Goal: Task Accomplishment & Management: Manage account settings

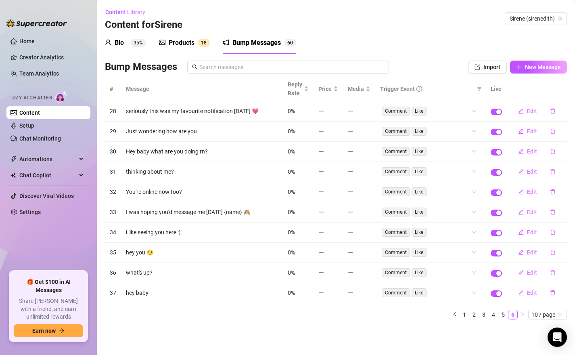
click at [184, 44] on div "Products" at bounding box center [182, 43] width 26 height 10
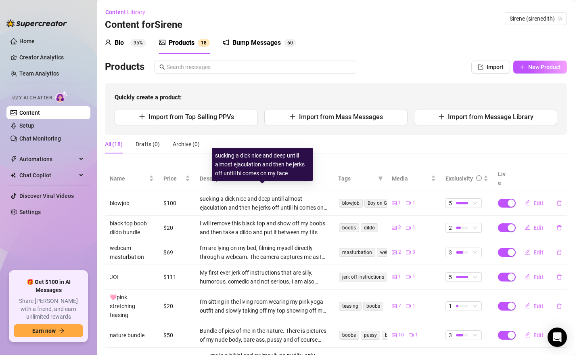
scroll to position [120, 0]
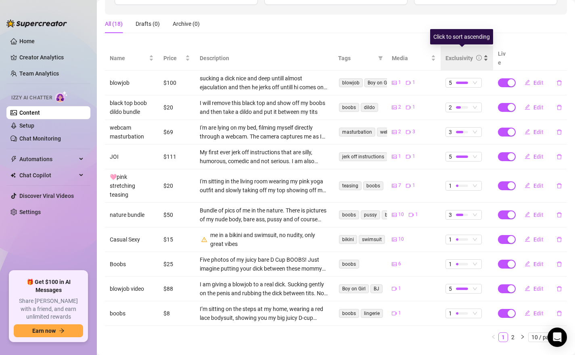
click at [464, 54] on div "Exclusivity" at bounding box center [459, 58] width 27 height 9
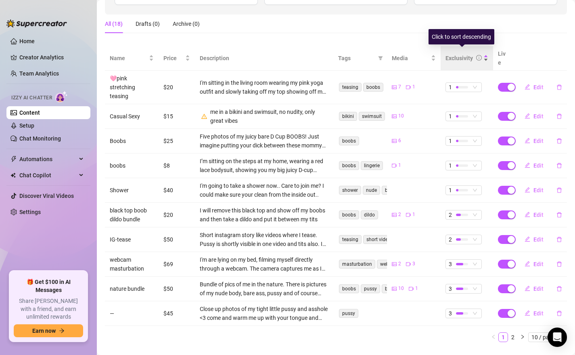
click at [464, 54] on div "Exclusivity" at bounding box center [459, 58] width 27 height 9
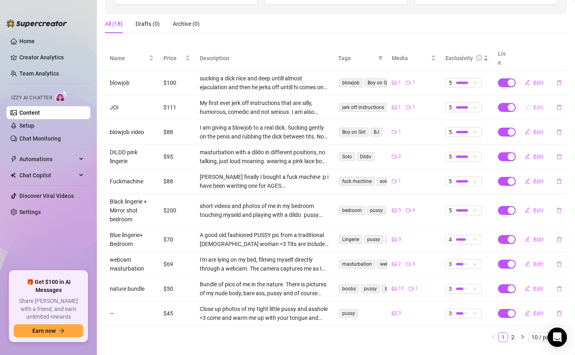
click at [536, 104] on span "Edit" at bounding box center [539, 107] width 10 height 6
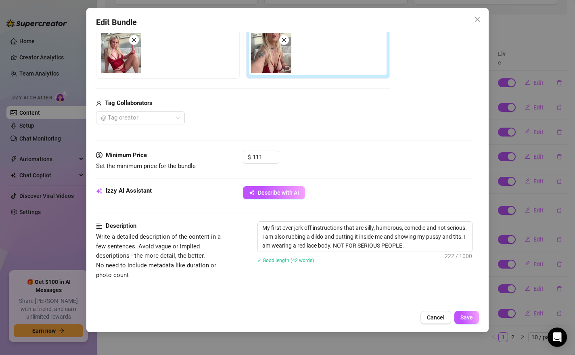
scroll to position [181, 0]
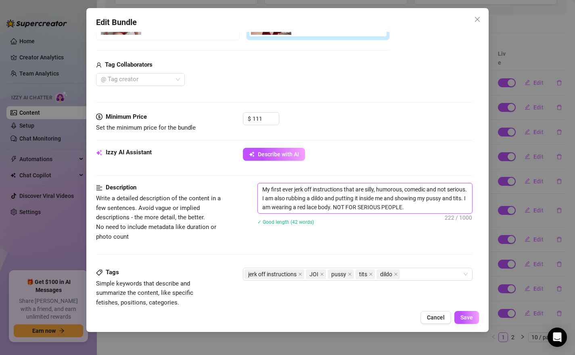
drag, startPoint x: 344, startPoint y: 190, endPoint x: 225, endPoint y: 179, distance: 119.5
click at [225, 179] on form "Account Sirene (@sirenedith) Name Name is for your internal organization only J…" at bounding box center [284, 205] width 377 height 689
type textarea "jthat are silly, humorous, comedic and not serious. I am also rubbing a dildo a…"
type textarea "jethat are silly, humorous, comedic and not serious. I am also rubbing a dildo …"
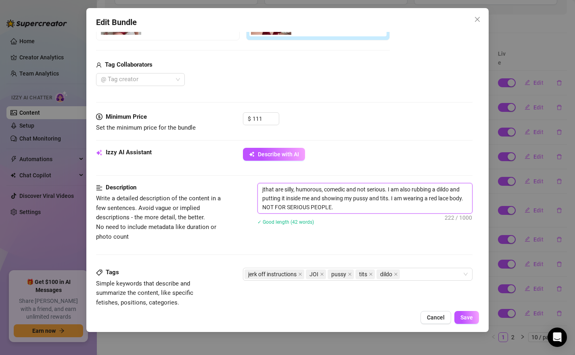
type textarea "jethat are silly, humorous, comedic and not serious. I am also rubbing a dildo …"
type textarea "jerthat are silly, humorous, comedic and not serious. I am also rubbing a dildo…"
type textarea "jethat are silly, humorous, comedic and not serious. I am also rubbing a dildo …"
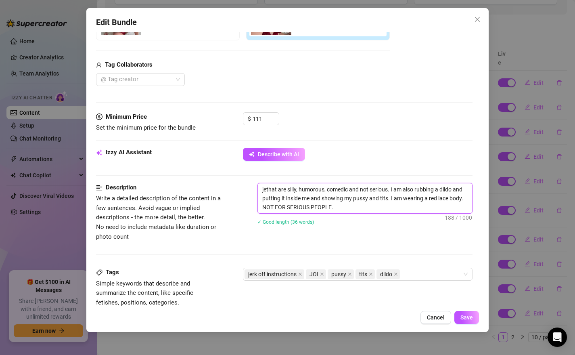
type textarea "jthat are silly, humorous, comedic and not serious. I am also rubbing a dildo a…"
type textarea "that are silly, humorous, comedic and not serious. I am also rubbing a dildo an…"
type textarea "Jthat are silly, humorous, comedic and not serious. I am also rubbing a dildo a…"
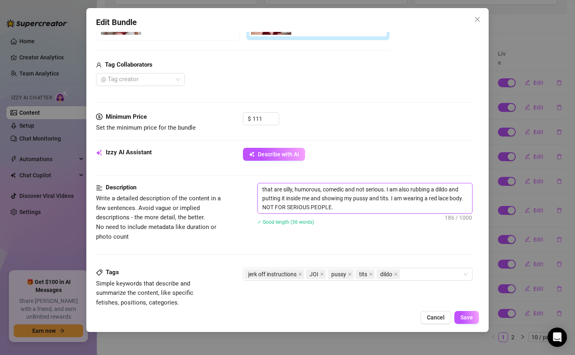
type textarea "Jthat are silly, humorous, comedic and not serious. I am also rubbing a dildo a…"
type textarea "JEthat are silly, humorous, comedic and not serious. I am also rubbing a dildo …"
type textarea "JERthat are silly, humorous, comedic and not serious. I am also rubbing a dildo…"
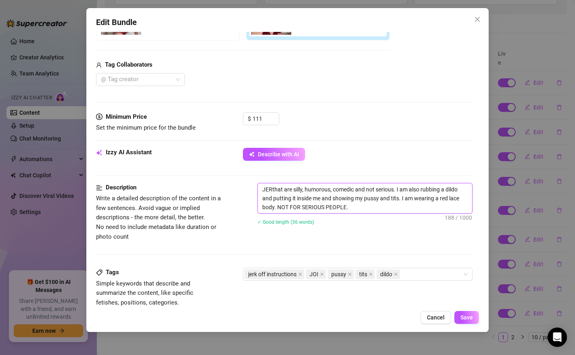
type textarea "JERKthat are silly, humorous, comedic and not serious. I am also rubbing a dild…"
type textarea "JERK that are silly, humorous, comedic and not serious. I am also rubbing a dil…"
type textarea "[PERSON_NAME] are silly, humorous, comedic and not serious. I am also rubbing a…"
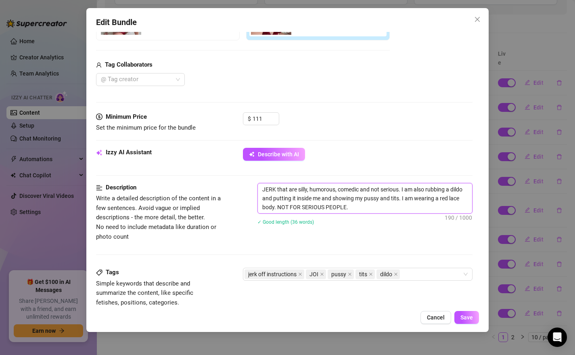
type textarea "[PERSON_NAME] are silly, humorous, comedic and not serious. I am also rubbing a…"
type textarea "JERK OFthat are silly, humorous, comedic and not serious. I am also rubbing a d…"
type textarea "JERK OFFthat are silly, humorous, comedic and not serious. I am also rubbing a …"
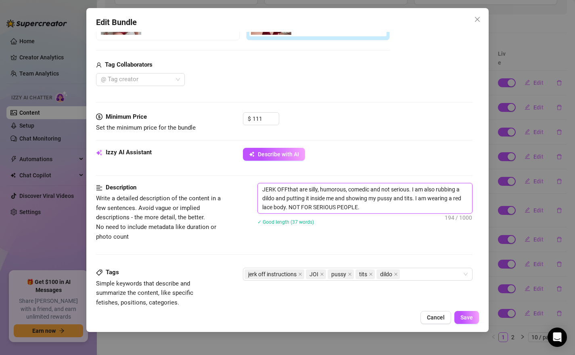
type textarea "JERK OFF that are silly, humorous, comedic and not serious. I am also rubbing a…"
type textarea "JERK OFF Ithat are silly, humorous, comedic and not serious. I am also rubbing …"
type textarea "JERK OFF INthat are silly, humorous, comedic and not serious. I am also rubbing…"
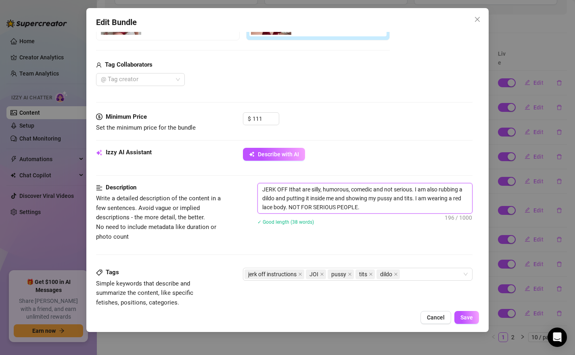
type textarea "JERK OFF INthat are silly, humorous, comedic and not serious. I am also rubbing…"
type textarea "JERK OFF INSthat are silly, humorous, comedic and not serious. I am also rubbin…"
type textarea "JERK OFF INSTthat are silly, humorous, comedic and not serious. I am also rubbi…"
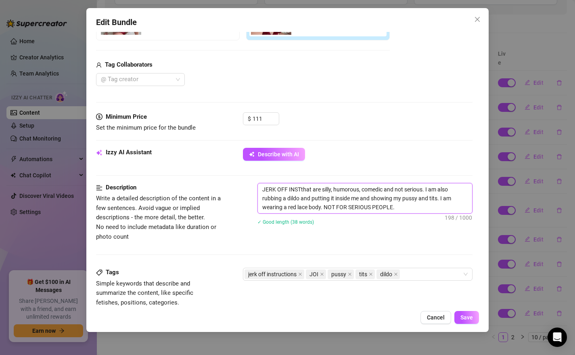
type textarea "JERK OFF INSTRthat are silly, humorous, comedic and not serious. I am also rubb…"
type textarea "JERK OFF INSTRUthat are silly, humorous, comedic and not serious. I am also rub…"
type textarea "JERK OFF INSTRUCthat are silly, humorous, comedic and not serious. I am also ru…"
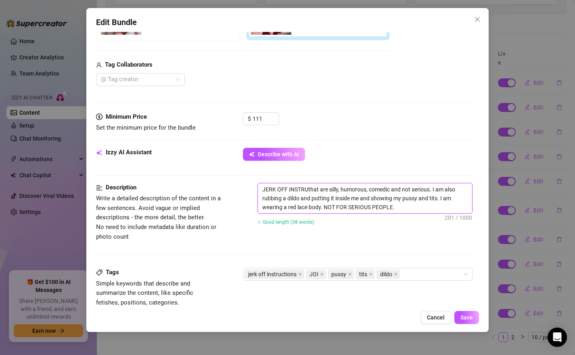
type textarea "JERK OFF INSTRUCthat are silly, humorous, comedic and not serious. I am also ru…"
type textarea "JERK OFF INSTRUCTthat are silly, humorous, comedic and not serious. I am also r…"
type textarea "JERK OFF INSTRUCTIthat are silly, humorous, comedic and not serious. I am also …"
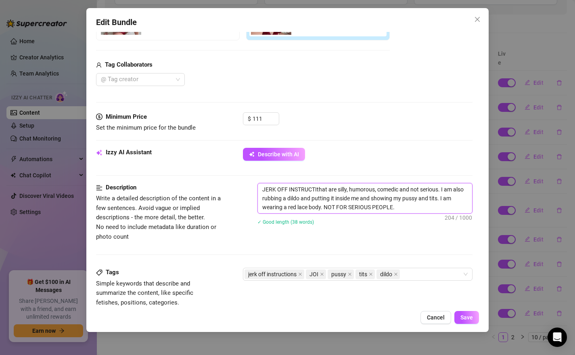
type textarea "JERK OFF INSTRUCTIOthat are silly, humorous, comedic and not serious. I am also…"
type textarea "JERK OFF INSTRUCTIONthat are silly, humorous, comedic and not serious. I am als…"
type textarea "JERK OFF INSTRUCTIONSthat are silly, humorous, comedic and not serious. I am al…"
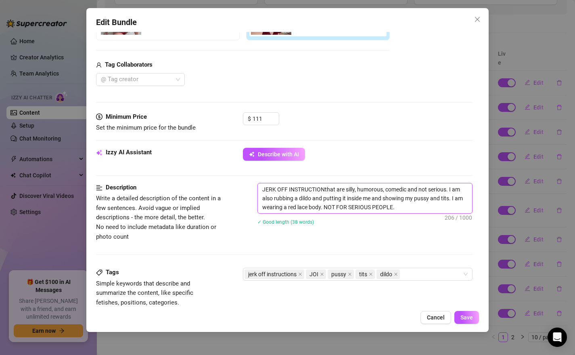
type textarea "JERK OFF INSTRUCTIONSthat are silly, humorous, comedic and not serious. I am al…"
type textarea "JERK OFF INSTRUCTIONS that are silly, humorous, comedic and not serious. I am a…"
type textarea "JERK OFF INSTRUCTIONSthat are silly, humorous, comedic and not serious. I am al…"
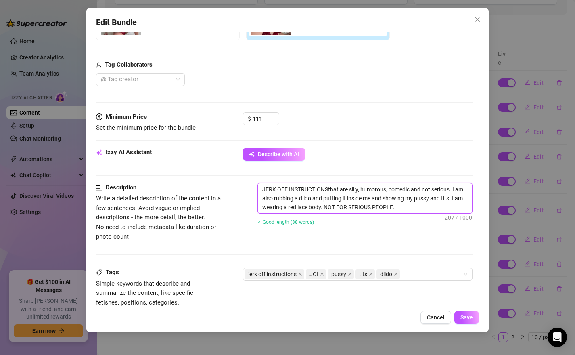
type textarea "JERK OFF INSTRUCTIONS.that are silly, humorous, comedic and not serious. I am a…"
type textarea "JERK OFF INSTRUCTIONS. that are silly, humorous, comedic and not serious. I am …"
type textarea "JERK OFF INSTRUCTIONS. Tthat are silly, humorous, comedic and not serious. I am…"
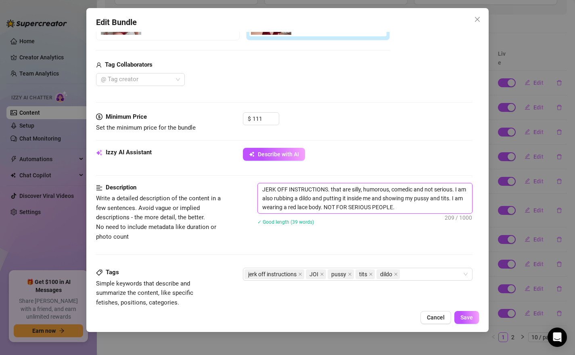
type textarea "JERK OFF INSTRUCTIONS. Tthat are silly, humorous, comedic and not serious. I am…"
type textarea "JERK OFF INSTRUCTIONS. Tjthat are silly, humorous, comedic and not serious. I a…"
type textarea "JERK OFF INSTRUCTIONS. Tjhthat are silly, humorous, comedic and not serious. I …"
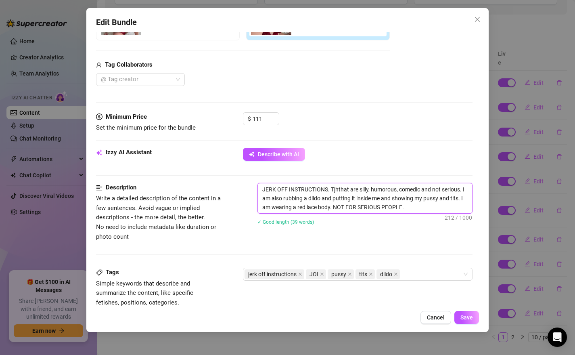
type textarea "JERK OFF INSTRUCTIONS. Tjhithat are silly, humorous, comedic and not serious. I…"
type textarea "JERK OFF INSTRUCTIONS. Tjhthat are silly, humorous, comedic and not serious. I …"
type textarea "JERK OFF INSTRUCTIONS. Tjthat are silly, humorous, comedic and not serious. I a…"
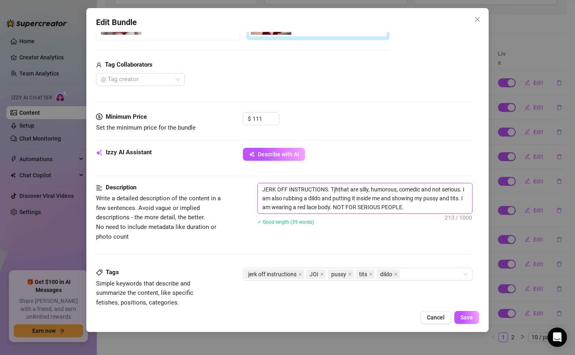
type textarea "JERK OFF INSTRUCTIONS. Tjthat are silly, humorous, comedic and not serious. I a…"
type textarea "JERK OFF INSTRUCTIONS. Tthat are silly, humorous, comedic and not serious. I am…"
type textarea "JERK OFF INSTRUCTIONS. Ththat are silly, humorous, comedic and not serious. I a…"
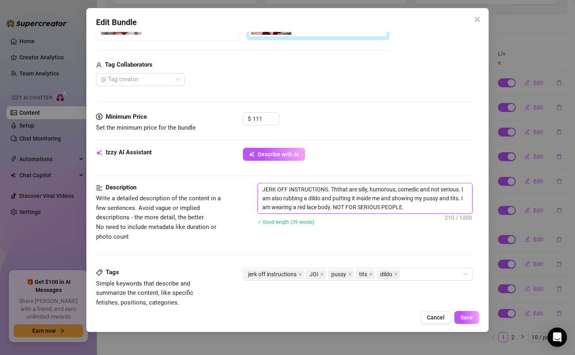
type textarea "JERK OFF INSTRUCTIONS. Thithat are silly, humorous, comedic and not serious. I …"
type textarea "JERK OFF INSTRUCTIONS. Thisthat are silly, humorous, comedic and not serious. I…"
type textarea "JERK OFF INSTRUCTIONS. This that are silly, humorous, comedic and not serious. …"
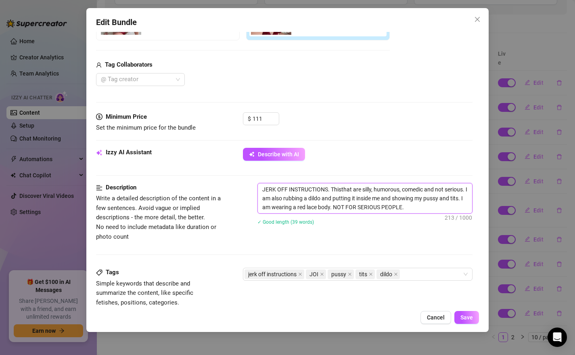
type textarea "JERK OFF INSTRUCTIONS. This that are silly, humorous, comedic and not serious. …"
type textarea "JERK OFF INSTRUCTIONS. This ithat are silly, humorous, comedic and not serious.…"
type textarea "JERK OFF INSTRUCTIONS. This isthat are silly, humorous, comedic and not serious…"
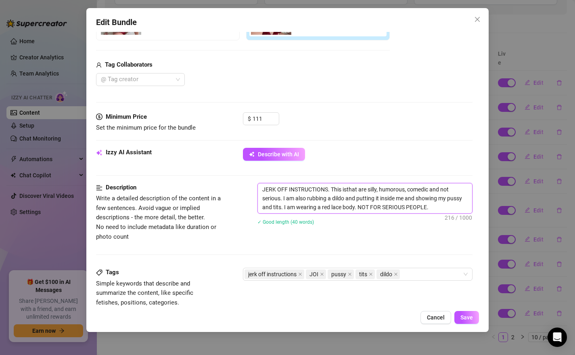
type textarea "JERK OFF INSTRUCTIONS. This is that are silly, humorous, comedic and not seriou…"
type textarea "JERK OFF INSTRUCTIONS. This is athat are silly, humorous, comedic and not serio…"
type textarea "JERK OFF INSTRUCTIONS. This is a that are silly, humorous, comedic and not seri…"
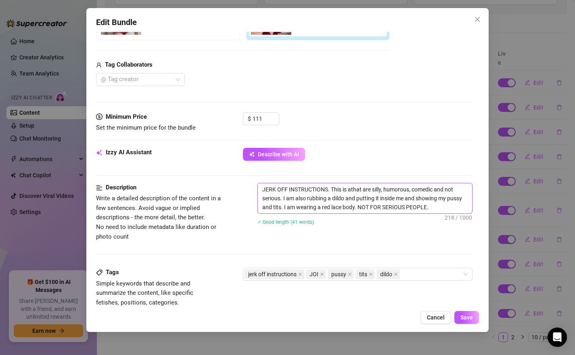
type textarea "JERK OFF INSTRUCTIONS. This is a that are silly, humorous, comedic and not seri…"
drag, startPoint x: 354, startPoint y: 190, endPoint x: 371, endPoint y: 190, distance: 17.0
click at [371, 190] on textarea "JERK OFF INSTRUCTIONS. This is a that are silly, humorous, comedic and not seri…" at bounding box center [365, 198] width 215 height 30
type textarea "JERK OFF INSTRUCTIONS. This is a silly, humorous, comedic and not serious. I am…"
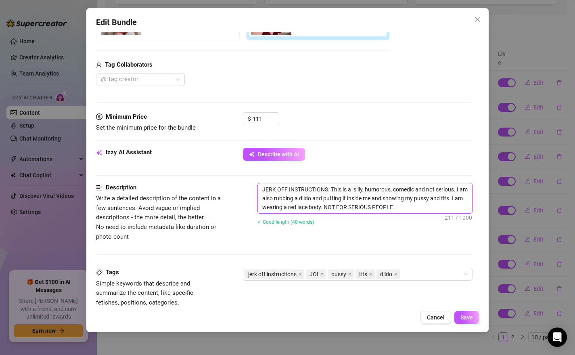
type textarea "JERK OFF INSTRUCTIONS. This is a s silly, humorous, comedic and not serious. I …"
type textarea "JERK OFF INSTRUCTIONS. This is a si silly, humorous, comedic and not serious. I…"
type textarea "JERK OFF INSTRUCTIONS. This is a sil silly, humorous, comedic and not serious. …"
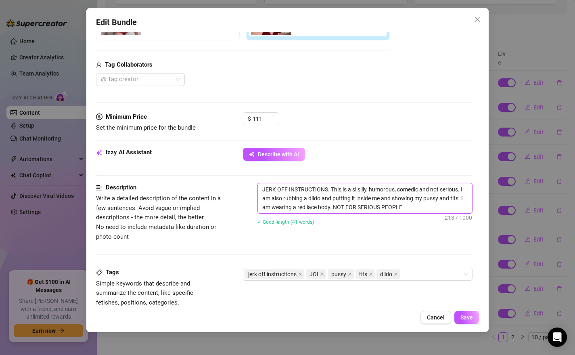
type textarea "JERK OFF INSTRUCTIONS. This is a sil silly, humorous, comedic and not serious. …"
type textarea "JERK OFF INSTRUCTIONS. This is a sill silly, humorous, comedic and not serious.…"
type textarea "JERK OFF INSTRUCTIONS. This is a silly silly, humorous, comedic and not serious…"
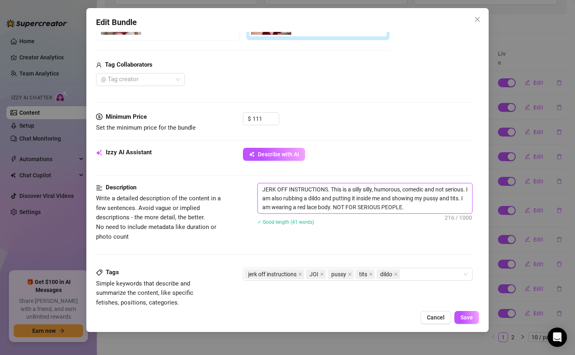
type textarea "JERK OFF INSTRUCTIONS. This is a silly silly, humorous, comedic and not serious…"
type textarea "JERK OFF INSTRUCTIONS. This is a silly v silly, humorous, comedic and not serio…"
type textarea "JERK OFF INSTRUCTIONS. This is a silly vi silly, humorous, comedic and not seri…"
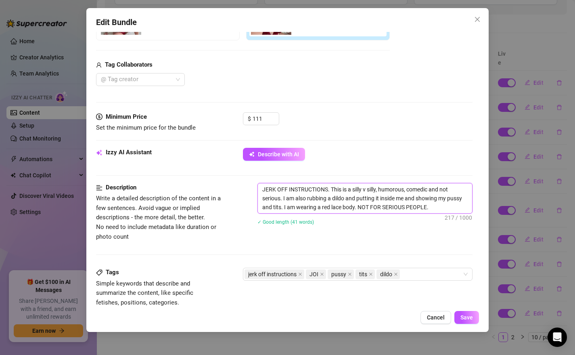
type textarea "JERK OFF INSTRUCTIONS. This is a silly vi silly, humorous, comedic and not seri…"
type textarea "JERK OFF INSTRUCTIONS. This is a silly vid silly, humorous, comedic and not ser…"
type textarea "JERK OFF INSTRUCTIONS. This is a silly vide silly, humorous, comedic and not se…"
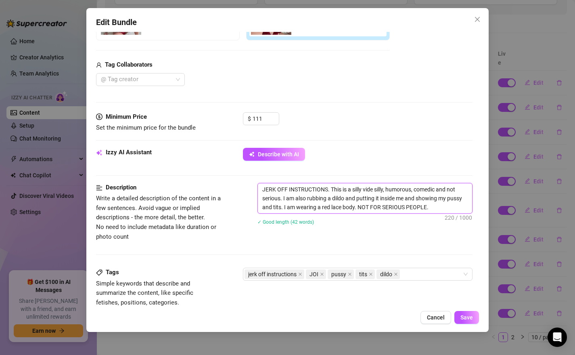
type textarea "JERK OFF INSTRUCTIONS. This is a silly video silly, humorous, comedic and not s…"
drag, startPoint x: 281, startPoint y: 200, endPoint x: 379, endPoint y: 189, distance: 98.7
click at [379, 189] on textarea "JERK OFF INSTRUCTIONS. This is a silly video silly, humorous, comedic and not s…" at bounding box center [365, 198] width 215 height 30
type textarea "JERK OFF INSTRUCTIONS. This is a silly video I am also rubbing a dildo and putt…"
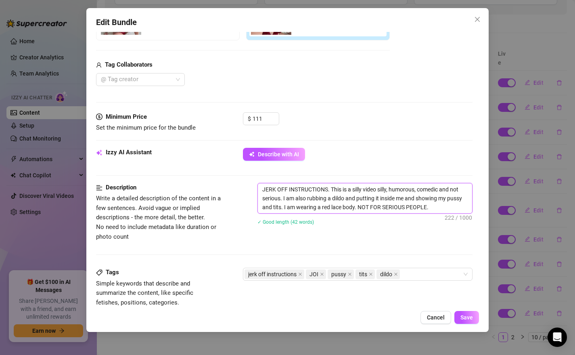
type textarea "JERK OFF INSTRUCTIONS. This is a silly video I am also rubbing a dildo and putt…"
type textarea "JERK OFF INSTRUCTIONS. This is a silly video w I am also rubbing a dildo and pu…"
type textarea "JERK OFF INSTRUCTIONS. This is a silly video wh I am also rubbing a dildo and p…"
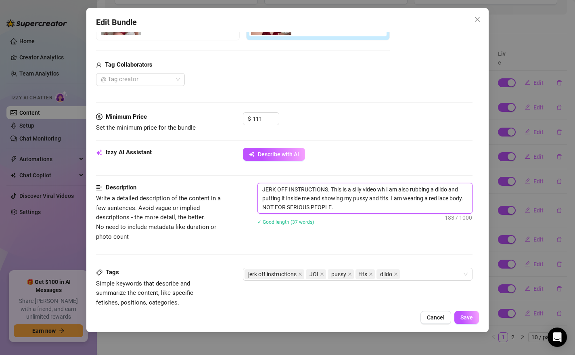
type textarea "JERK OFF INSTRUCTIONS. This is a silly video whe I am also rubbing a dildo and …"
type textarea "JERK OFF INSTRUCTIONS. This is a silly video wher I am also rubbing a dildo and…"
type textarea "JERK OFF INSTRUCTIONS. This is a silly video where I am also rubbing a dildo an…"
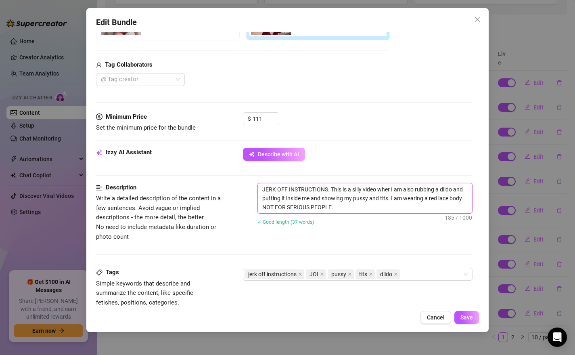
type textarea "JERK OFF INSTRUCTIONS. This is a silly video where I am also rubbing a dildo an…"
type textarea "JERK OFF INSTRUCTIONS. This is a silly video where I I am also rubbing a dildo …"
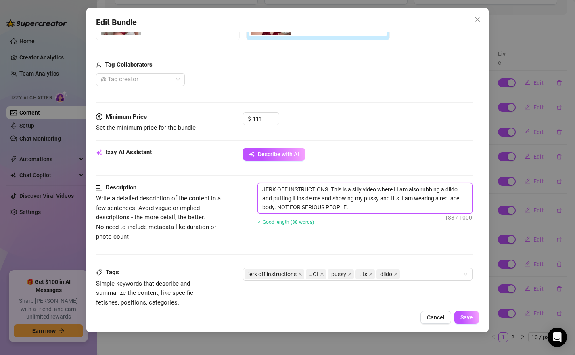
type textarea "JERK OFF INSTRUCTIONS. This is a silly video where I I am also rubbing a dildo …"
type textarea "JERK OFF INSTRUCTIONS. This is a silly video where I g I am also rubbing a dild…"
type textarea "JERK OFF INSTRUCTIONS. This is a silly video where I gi I am also rubbing a dil…"
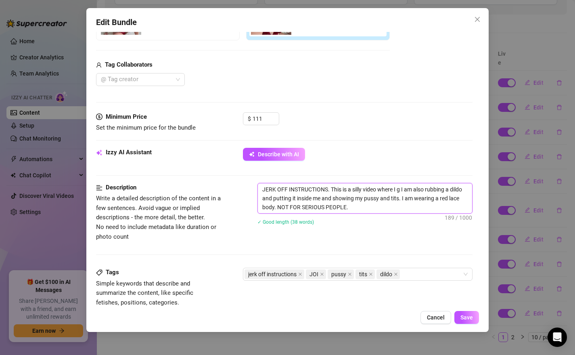
type textarea "JERK OFF INSTRUCTIONS. This is a silly video where I gi I am also rubbing a dil…"
type textarea "JERK OFF INSTRUCTIONS. This is a silly video where I giv I am also rubbing a di…"
type textarea "JERK OFF INSTRUCTIONS. This is a silly video where I give I am also rubbing a d…"
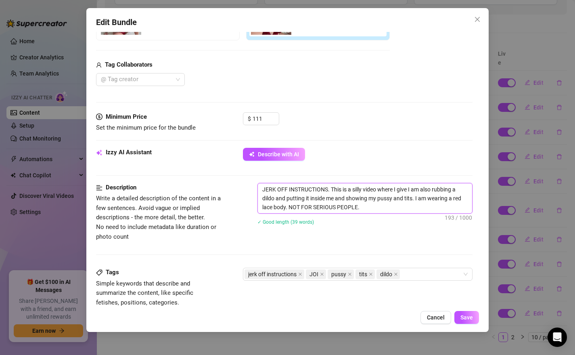
type textarea "JERK OFF INSTRUCTIONS. This is a silly video where I give I am also rubbing a d…"
type textarea "JERK OFF INSTRUCTIONS. This is a silly video where I give y I am also rubbing a…"
type textarea "JERK OFF INSTRUCTIONS. This is a silly video where I give yo I am also rubbing …"
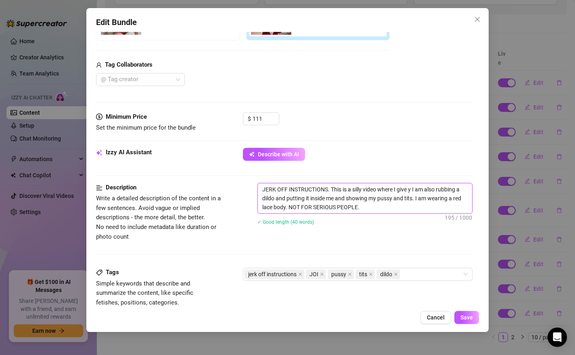
type textarea "JERK OFF INSTRUCTIONS. This is a silly video where I give yo I am also rubbing …"
type textarea "JERK OFF INSTRUCTIONS. This is a silly video where I give you I am also rubbing…"
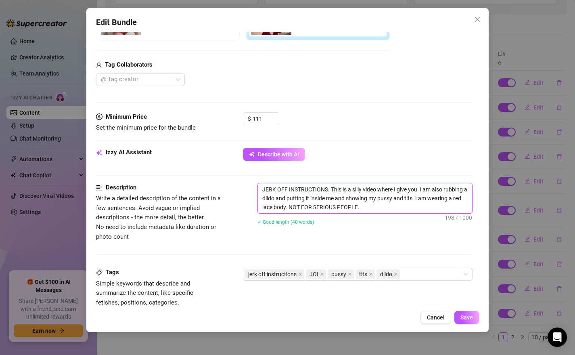
type textarea "JERK OFF INSTRUCTIONS. This is a silly video where I give you j I am also rubbi…"
type textarea "JERK OFF INSTRUCTIONS. This is a silly video where I give you je I am also rubb…"
type textarea "JERK OFF INSTRUCTIONS. This is a silly video where I give you jer I am also rub…"
type textarea "JERK OFF INSTRUCTIONS. This is a silly video where I give you jerk I am also ru…"
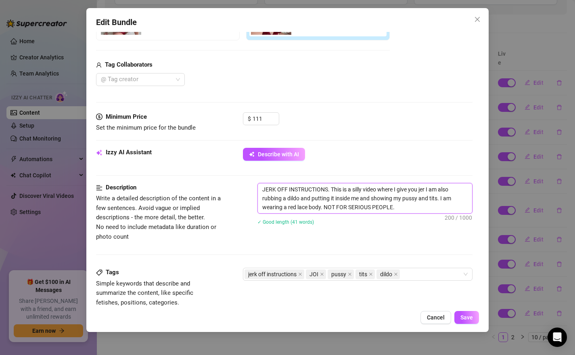
type textarea "JERK OFF INSTRUCTIONS. This is a silly video where I give you jerk I am also ru…"
type textarea "JERK OFF INSTRUCTIONS. This is a silly video where I give you jerk o I am also …"
type textarea "JERK OFF INSTRUCTIONS. This is a silly video where I give you jerk og I am also…"
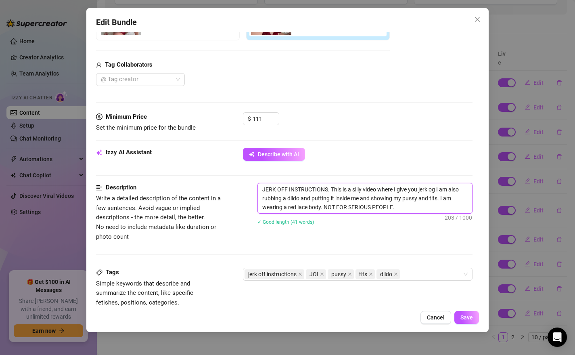
type textarea "JERK OFF INSTRUCTIONS. This is a silly video where I give you jerk ogf I am als…"
type textarea "JERK OFF INSTRUCTIONS. This is a silly video where I give you jerk og I am also…"
type textarea "JERK OFF INSTRUCTIONS. This is a silly video where I give you jerk o I am also …"
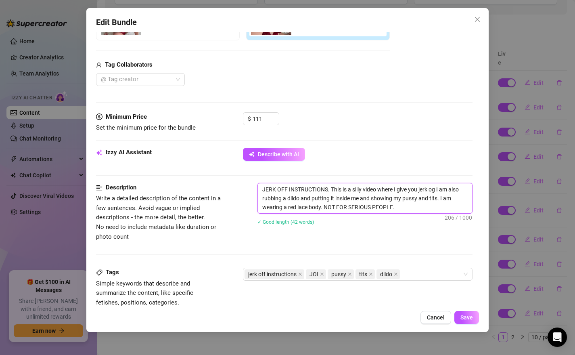
type textarea "JERK OFF INSTRUCTIONS. This is a silly video where I give you jerk o I am also …"
type textarea "JERK OFF INSTRUCTIONS. This is a silly video where I give you jerk of I am also…"
type textarea "JERK OFF INSTRUCTIONS. This is a silly video where I give you jerk off I am als…"
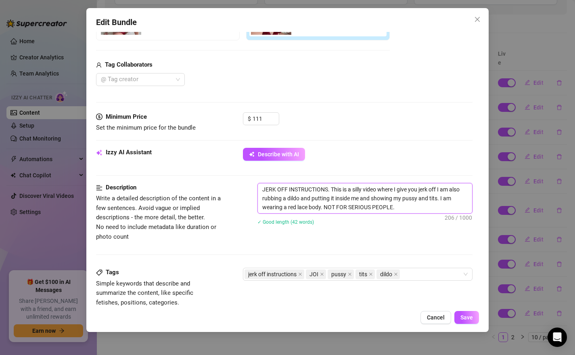
type textarea "JERK OFF INSTRUCTIONS. This is a silly video where I give you jerk off I am als…"
type textarea "JERK OFF INSTRUCTIONS. This is a silly video where I give you jerk off i I am a…"
type textarea "JERK OFF INSTRUCTIONS. This is a silly video where I give you jerk off in I am …"
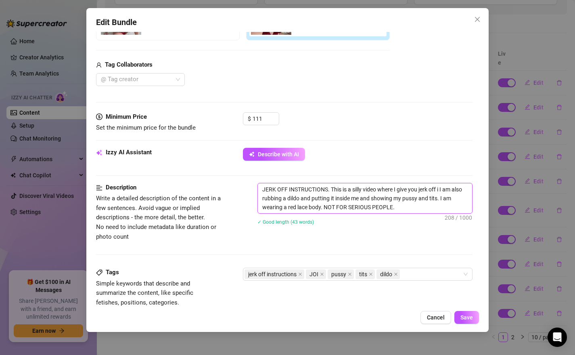
type textarea "JERK OFF INSTRUCTIONS. This is a silly video where I give you jerk off in I am …"
type textarea "JERK OFF INSTRUCTIONS. This is a silly video where I give you jerk off ins I am…"
type textarea "JERK OFF INSTRUCTIONS. This is a silly video where I give you jerk off inst I a…"
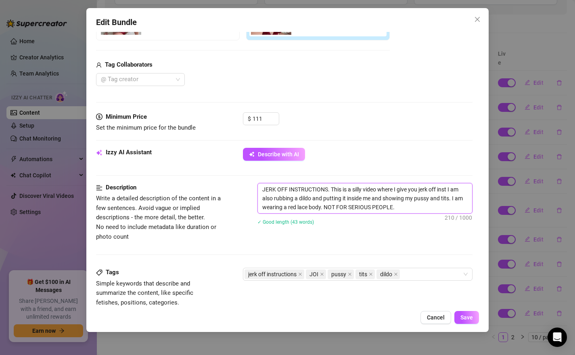
type textarea "JERK OFF INSTRUCTIONS. This is a silly video where I give you jerk off instr I …"
type textarea "JERK OFF INSTRUCTIONS. This is a silly video where I give you jerk off instru I…"
type textarea "JERK OFF INSTRUCTIONS. This is a silly video where I give you jerk off instruc …"
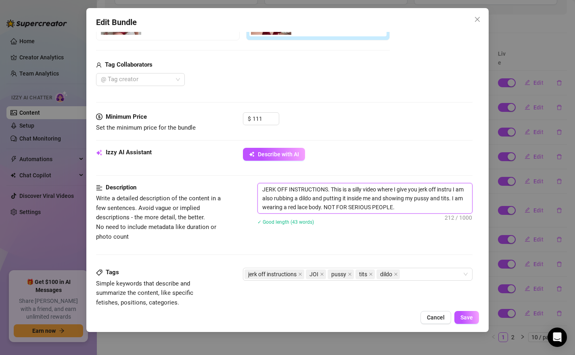
type textarea "JERK OFF INSTRUCTIONS. This is a silly video where I give you jerk off instruc …"
type textarea "JERK OFF INSTRUCTIONS. This is a silly video where I give you jerk off instruct…"
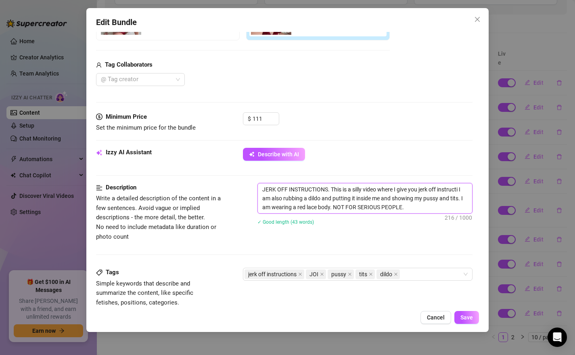
type textarea "JERK OFF INSTRUCTIONS. This is a silly video where I give you jerk off instruct…"
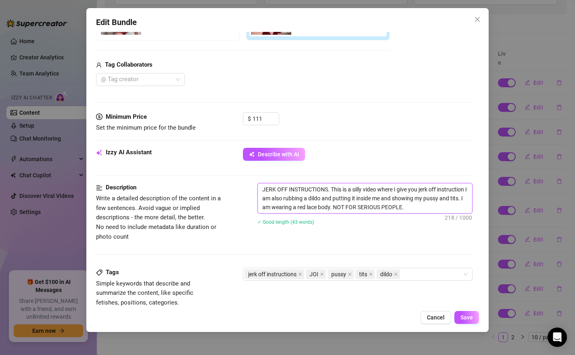
type textarea "JERK OFF INSTRUCTIONS. This is a silly video where I give you jerk off instruct…"
drag, startPoint x: 300, startPoint y: 210, endPoint x: 294, endPoint y: 199, distance: 13.2
click at [294, 199] on textarea "JERK OFF INSTRUCTIONS. This is a silly video where I give you jerk off instruct…" at bounding box center [365, 198] width 215 height 30
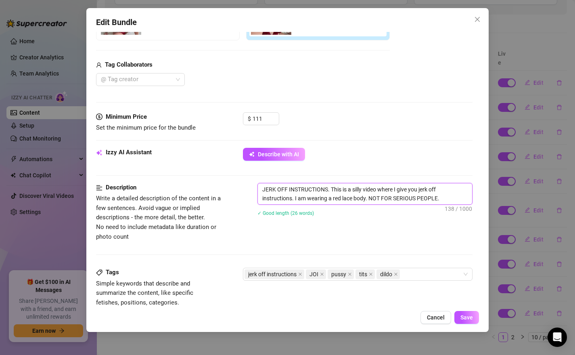
click at [446, 199] on textarea "JERK OFF INSTRUCTIONS. This is a silly video where I give you jerk off instruct…" at bounding box center [365, 193] width 215 height 21
drag, startPoint x: 370, startPoint y: 199, endPoint x: 454, endPoint y: 200, distance: 84.0
click at [454, 200] on textarea "JERK OFF INSTRUCTIONS. This is a silly video where I give you jerk off instruct…" at bounding box center [365, 193] width 215 height 21
click at [364, 189] on textarea "JERK OFF INSTRUCTIONS. This is a silly video where I give you jerk off instruct…" at bounding box center [365, 193] width 215 height 21
click at [293, 200] on textarea "JERK OFF INSTRUCTIONS. This is a silly, comedy video where I give you jerk off …" at bounding box center [365, 193] width 215 height 21
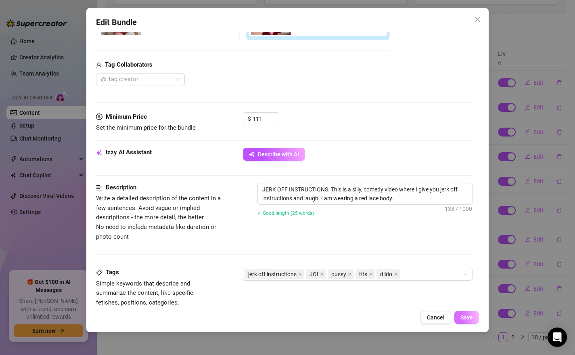
click at [469, 320] on span "Save" at bounding box center [467, 317] width 13 height 6
